Goal: Task Accomplishment & Management: Use online tool/utility

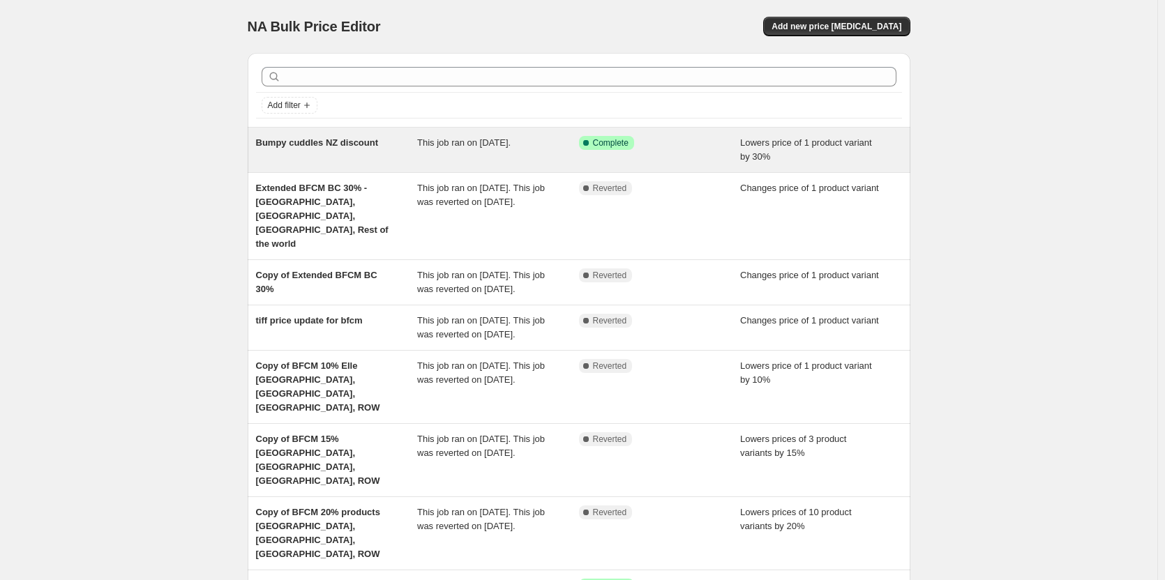
click at [397, 155] on div "Bumpy cuddles NZ discount" at bounding box center [337, 150] width 162 height 28
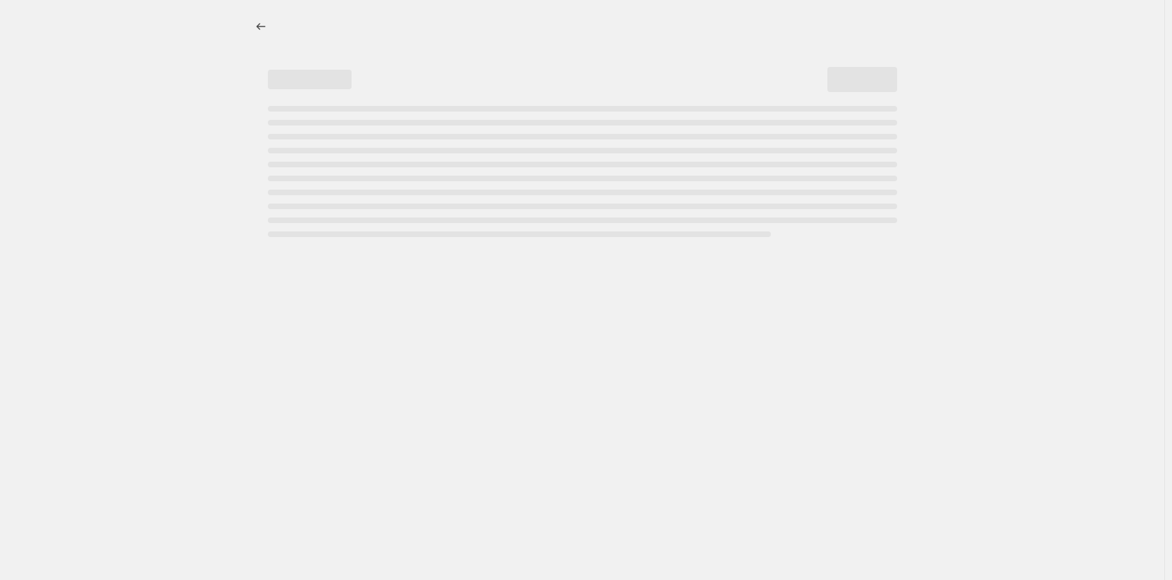
select select "percentage"
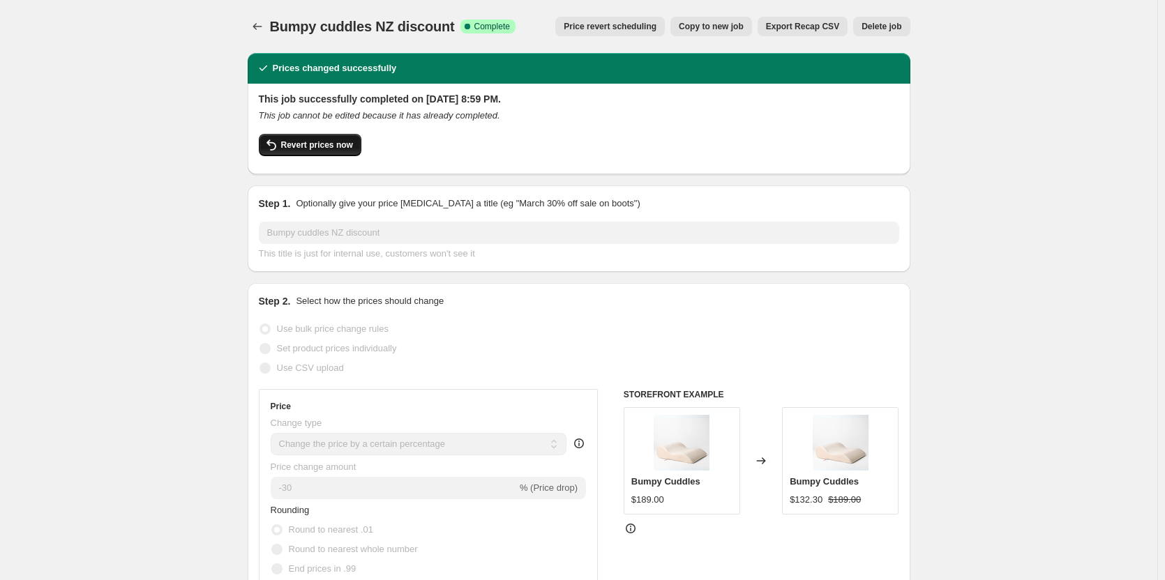
click at [340, 151] on button "Revert prices now" at bounding box center [310, 145] width 103 height 22
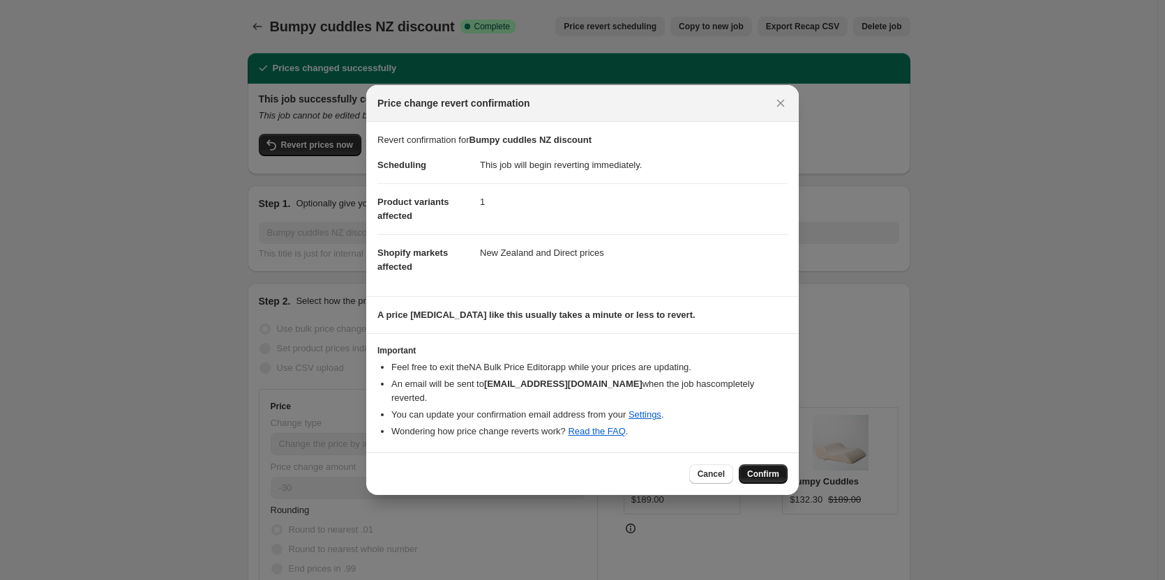
click at [775, 469] on span "Confirm" at bounding box center [763, 474] width 32 height 11
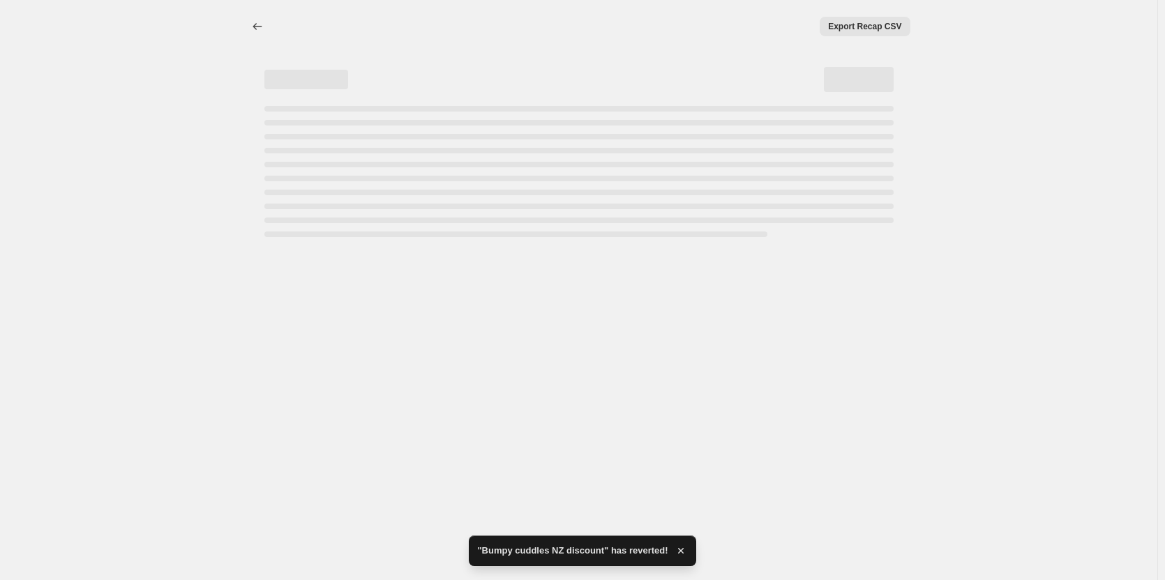
select select "percentage"
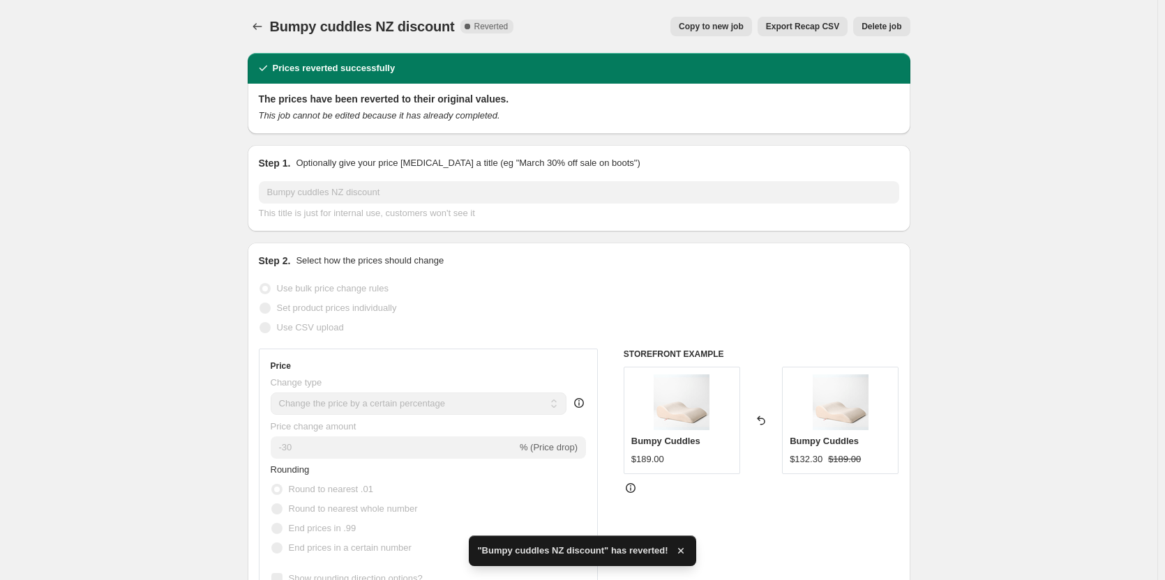
click at [891, 25] on span "Delete job" at bounding box center [881, 26] width 40 height 11
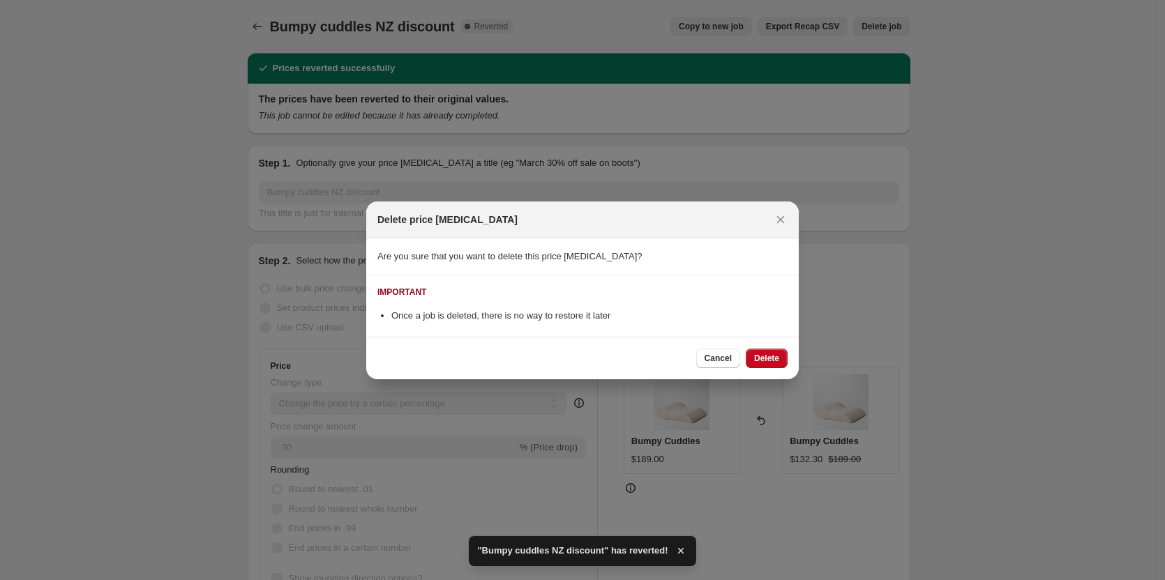
click at [769, 360] on span "Delete" at bounding box center [766, 358] width 25 height 11
